Goal: Check status: Check status

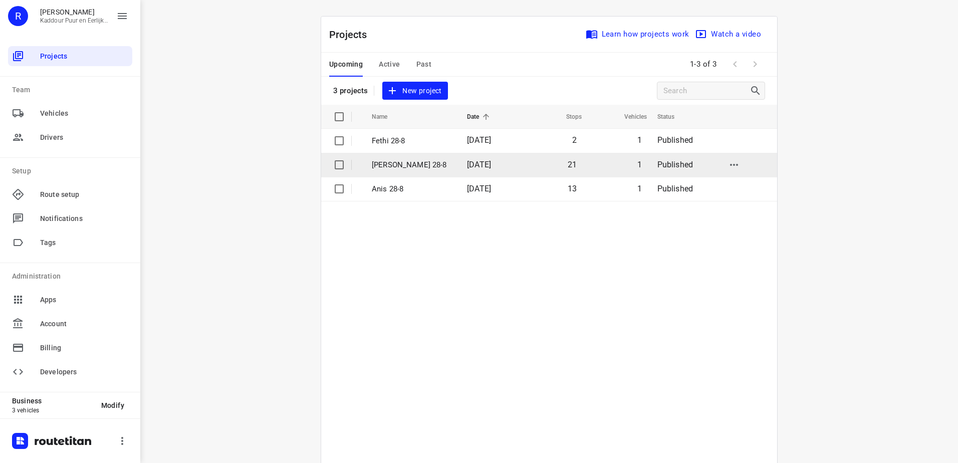
click at [475, 162] on span "[DATE]" at bounding box center [479, 165] width 24 height 10
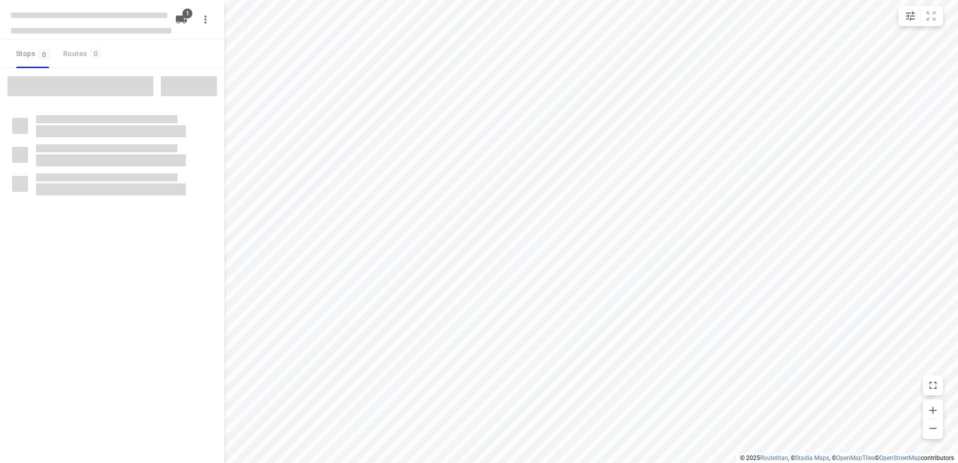
type input "distance"
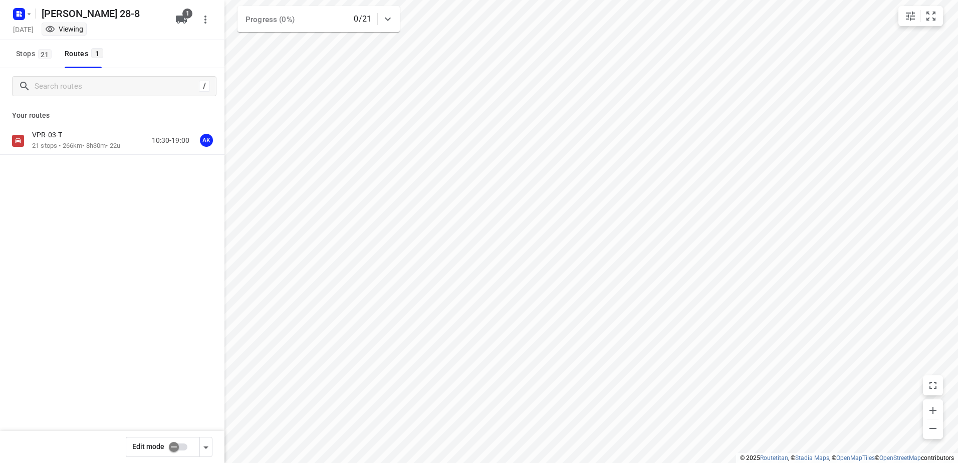
click at [86, 128] on div "VPR-03-T 21 stops • 266km • 8h30m • 22u 10:30-19:00 AK" at bounding box center [112, 141] width 224 height 28
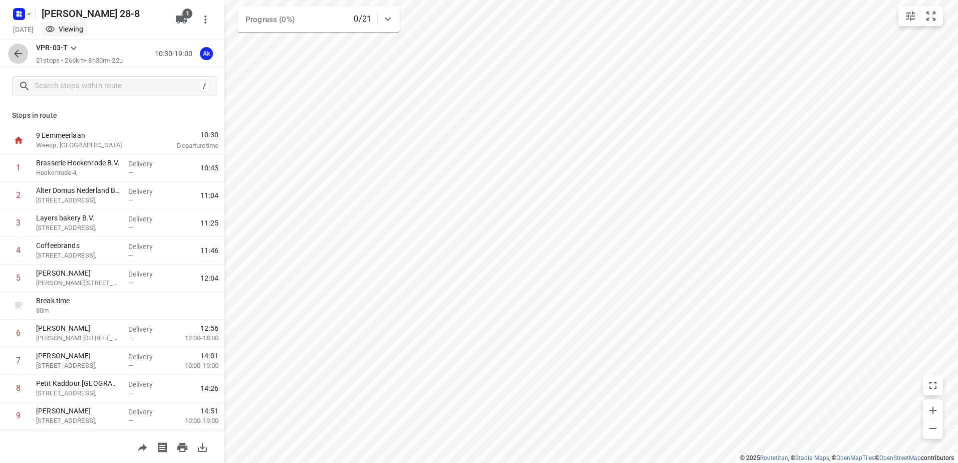
drag, startPoint x: 17, startPoint y: 56, endPoint x: 18, endPoint y: 39, distance: 16.6
click at [15, 58] on icon "button" at bounding box center [18, 54] width 12 height 12
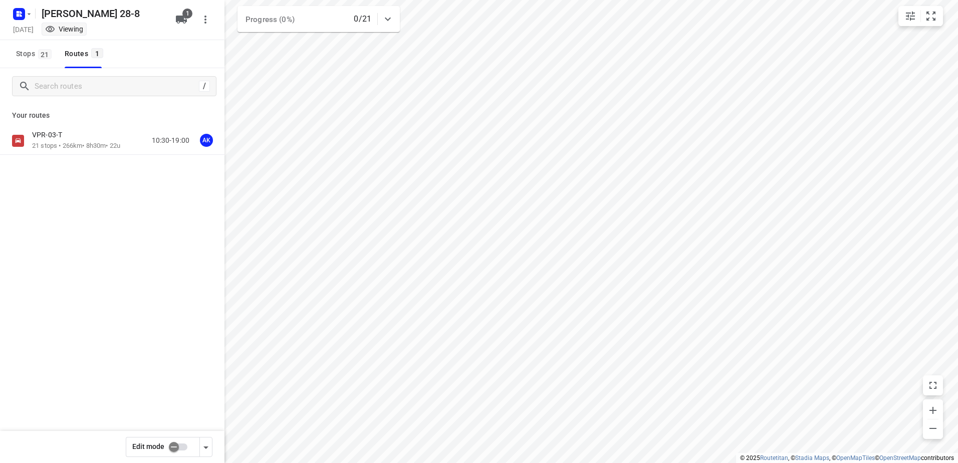
click at [18, 23] on div "[PERSON_NAME] 28-8 [DATE] Viewing" at bounding box center [91, 19] width 160 height 35
click at [24, 9] on rect "button" at bounding box center [19, 14] width 12 height 12
click at [53, 31] on p "Back to projects" at bounding box center [62, 36] width 56 height 12
